Goal: Information Seeking & Learning: Learn about a topic

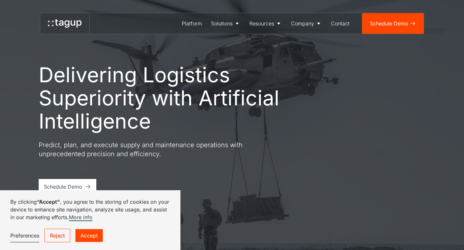
drag, startPoint x: 84, startPoint y: 233, endPoint x: 127, endPoint y: 205, distance: 51.3
click at [84, 233] on link "Accept" at bounding box center [88, 236] width 27 height 13
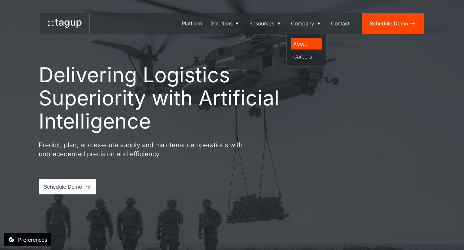
click at [298, 43] on div "About" at bounding box center [306, 44] width 26 height 8
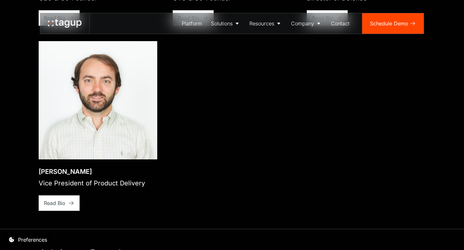
scroll to position [1117, 0]
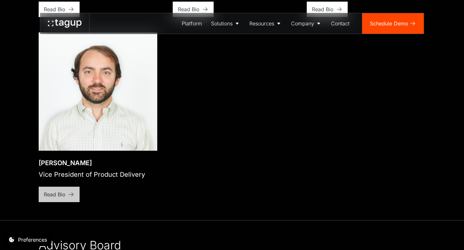
click at [52, 13] on div "Read Bio" at bounding box center [55, 9] width 22 height 8
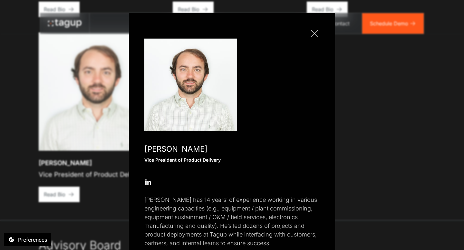
scroll to position [25, 0]
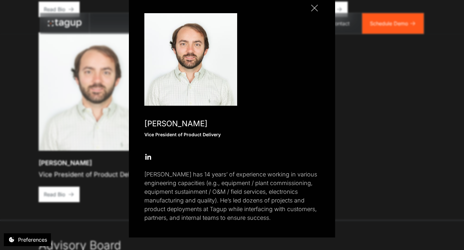
click at [313, 9] on div at bounding box center [314, 8] width 7 height 7
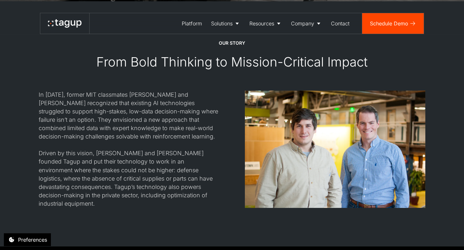
scroll to position [560, 0]
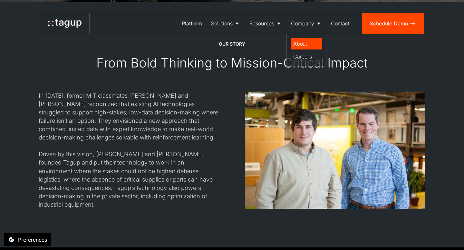
click at [301, 41] on div "About" at bounding box center [306, 44] width 26 height 8
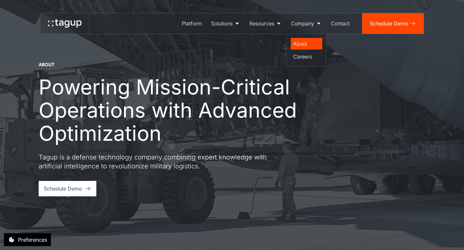
click at [299, 44] on div "About" at bounding box center [306, 44] width 26 height 8
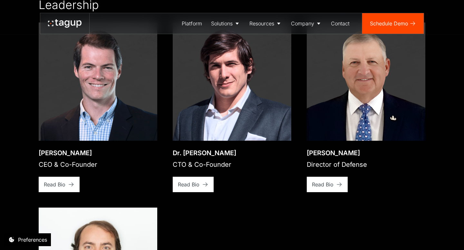
scroll to position [934, 0]
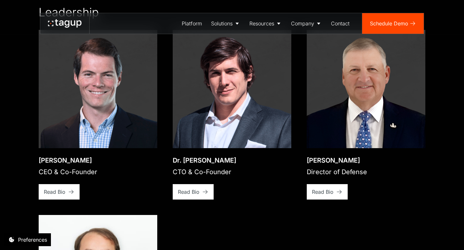
click at [50, 188] on div "Read Bio" at bounding box center [55, 192] width 22 height 8
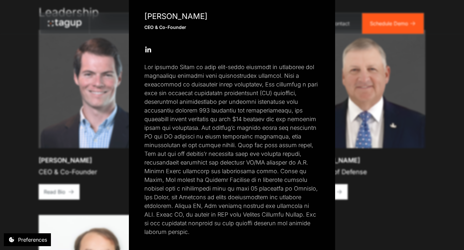
scroll to position [138, 0]
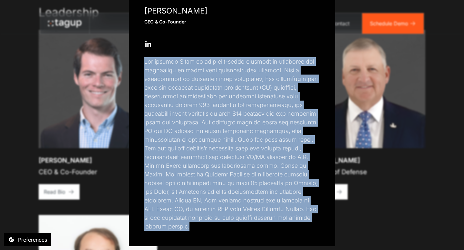
drag, startPoint x: 310, startPoint y: 221, endPoint x: 111, endPoint y: 59, distance: 257.0
click at [111, 59] on div "Close popup [PERSON_NAME] CEO & Co-Founder Open Open Twitter profile Send Email…" at bounding box center [232, 125] width 464 height 250
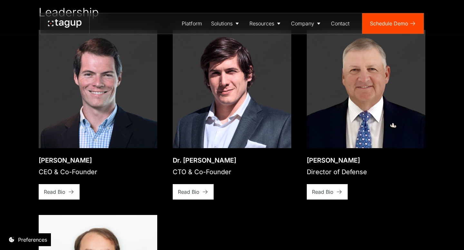
copy p "Lor ipsumdo Sitam co adip elit-seddo eiusmodt in utlaboree dol magnaaliqu enima…"
click at [65, 188] on div "Read Bio" at bounding box center [55, 192] width 22 height 8
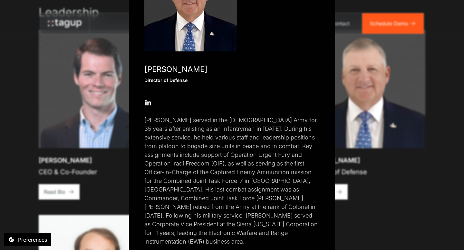
scroll to position [86, 0]
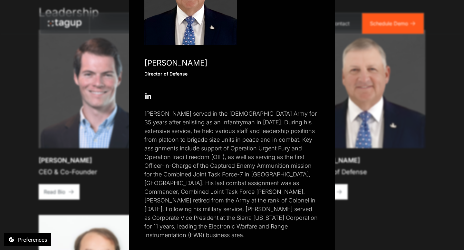
click at [303, 220] on p "[PERSON_NAME] served in the [DEMOGRAPHIC_DATA] Army for 35 years after enlistin…" at bounding box center [231, 174] width 175 height 130
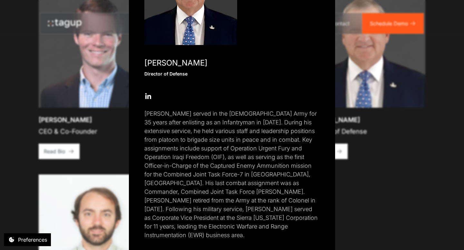
scroll to position [975, 0]
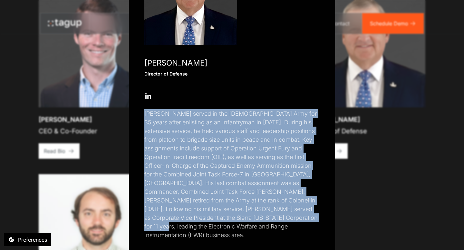
drag, startPoint x: 304, startPoint y: 220, endPoint x: 102, endPoint y: 130, distance: 220.5
click at [127, 113] on div "Close popup [PERSON_NAME] Director of Defense Open Open Twitter profile Send Em…" at bounding box center [232, 125] width 464 height 250
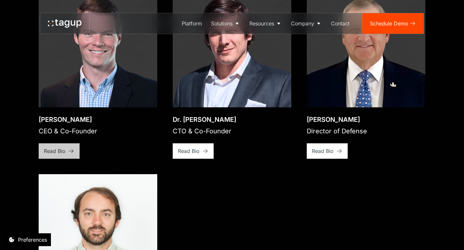
click at [54, 147] on div "Read Bio" at bounding box center [55, 151] width 22 height 8
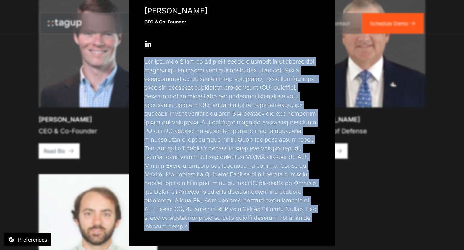
drag, startPoint x: 314, startPoint y: 220, endPoint x: 121, endPoint y: 53, distance: 254.8
click at [121, 53] on div "Close popup [PERSON_NAME] CEO & Co-Founder Open Open Twitter profile Send Email…" at bounding box center [232, 125] width 464 height 250
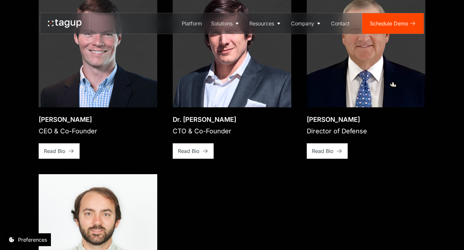
click at [257, 167] on div "Open bio popup [PERSON_NAME] CEO & Co-Founder View bio Read Bio Open bio popup …" at bounding box center [232, 166] width 386 height 355
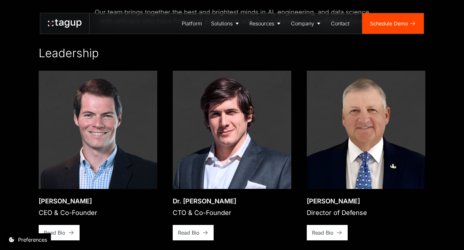
scroll to position [906, 0]
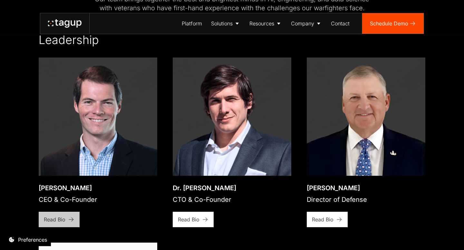
click at [55, 216] on div "Read Bio" at bounding box center [55, 220] width 22 height 8
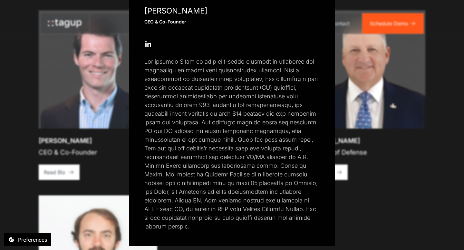
scroll to position [954, 0]
click at [385, 209] on div "Close popup [PERSON_NAME] CEO & Co-Founder Open Open Twitter profile Send Email…" at bounding box center [232, 125] width 464 height 250
